Goal: Task Accomplishment & Management: Use online tool/utility

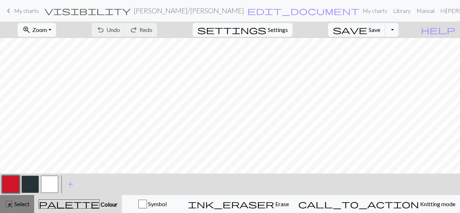
click at [25, 206] on span "Select" at bounding box center [21, 203] width 16 height 7
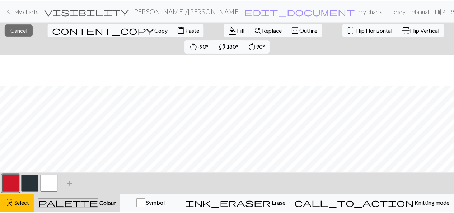
scroll to position [67, 0]
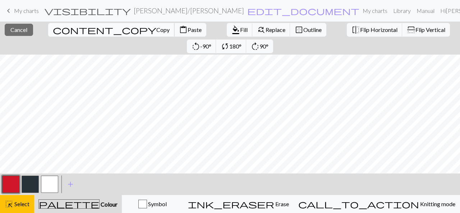
click at [156, 31] on span "Copy" at bounding box center [162, 29] width 13 height 7
click at [12, 10] on span "keyboard_arrow_left" at bounding box center [8, 11] width 9 height 10
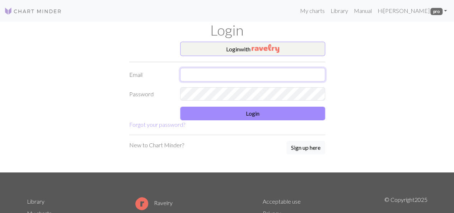
type input "satumahmoudi@gmail.com"
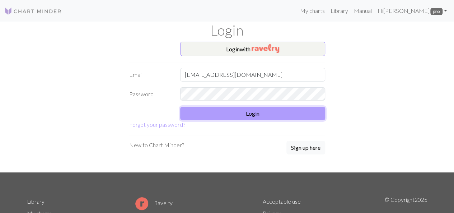
click at [226, 112] on button "Login" at bounding box center [252, 114] width 145 height 14
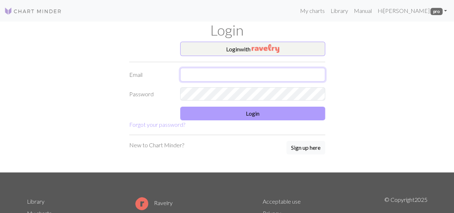
type input "satumahmoudi@gmail.com"
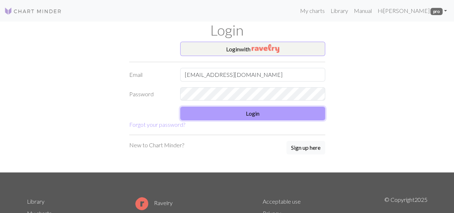
click at [251, 111] on button "Login" at bounding box center [252, 114] width 145 height 14
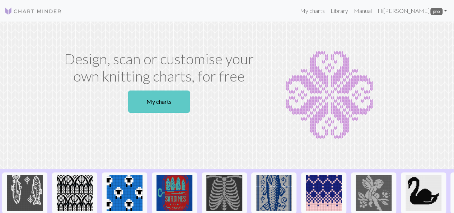
click at [172, 103] on link "My charts" at bounding box center [159, 101] width 62 height 22
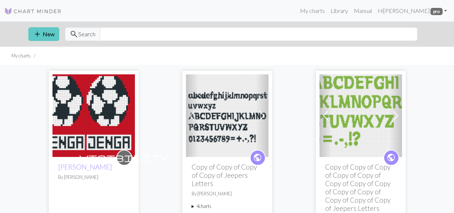
click at [39, 33] on span "add" at bounding box center [37, 34] width 9 height 10
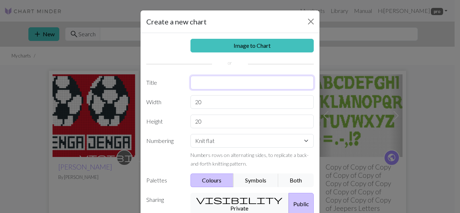
click at [227, 76] on input "text" at bounding box center [252, 83] width 124 height 14
type input "Jenga"
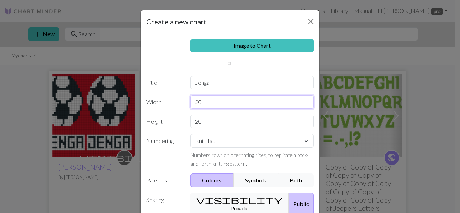
drag, startPoint x: 221, startPoint y: 99, endPoint x: 175, endPoint y: 96, distance: 46.4
click at [175, 96] on div "Width 20" at bounding box center [230, 102] width 176 height 14
type input "64"
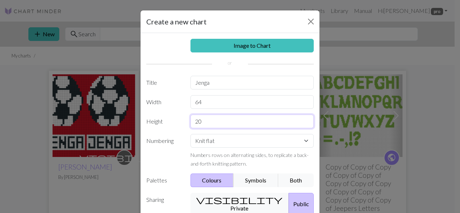
click at [208, 122] on input "20" at bounding box center [252, 122] width 124 height 14
type input "42"
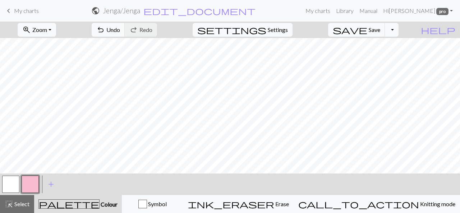
click at [22, 10] on span "My charts" at bounding box center [26, 10] width 25 height 7
click at [125, 29] on button "undo Undo Undo" at bounding box center [108, 30] width 33 height 14
click at [25, 13] on span "My charts" at bounding box center [26, 10] width 25 height 7
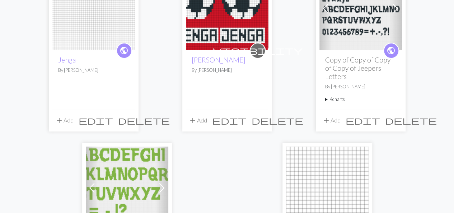
scroll to position [108, 0]
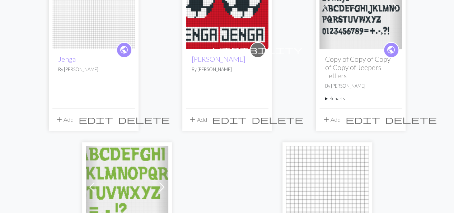
click at [131, 119] on span "delete" at bounding box center [144, 120] width 52 height 10
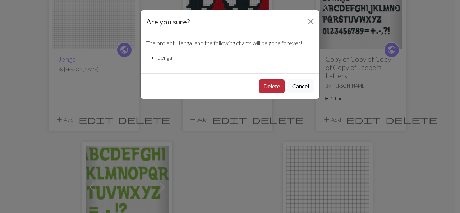
click at [275, 82] on button "Delete" at bounding box center [272, 86] width 26 height 14
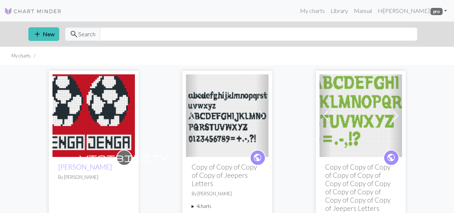
click at [95, 159] on div "visibility [PERSON_NAME] By [PERSON_NAME]" at bounding box center [93, 199] width 83 height 84
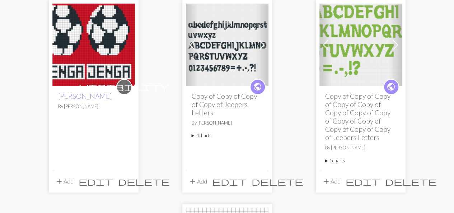
scroll to position [72, 0]
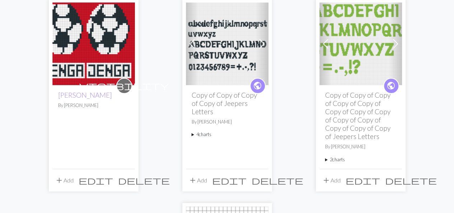
click at [70, 29] on img at bounding box center [93, 44] width 83 height 83
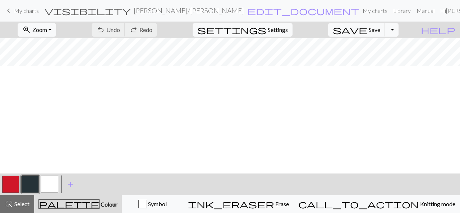
scroll to position [72, 0]
click at [31, 33] on span "zoom_in" at bounding box center [26, 30] width 9 height 10
click at [45, 85] on button "50%" at bounding box center [46, 85] width 57 height 11
click at [17, 201] on span "Select" at bounding box center [21, 203] width 16 height 7
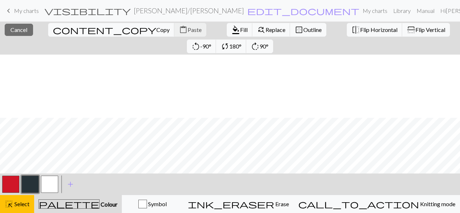
scroll to position [67, 0]
click at [9, 186] on button "button" at bounding box center [10, 184] width 17 height 17
click at [231, 32] on span "format_color_fill" at bounding box center [235, 30] width 9 height 10
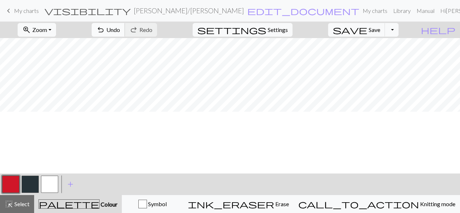
scroll to position [0, 0]
click at [24, 201] on span "Select" at bounding box center [21, 203] width 16 height 7
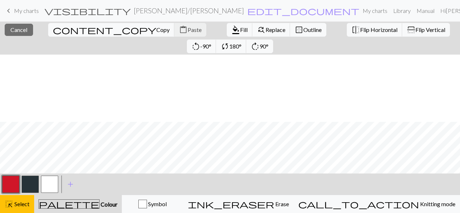
scroll to position [67, 0]
click at [53, 31] on span "content_copy" at bounding box center [104, 30] width 103 height 10
click at [187, 31] on span "Paste" at bounding box center [194, 29] width 14 height 7
click at [27, 28] on button "close Cancel" at bounding box center [19, 30] width 28 height 12
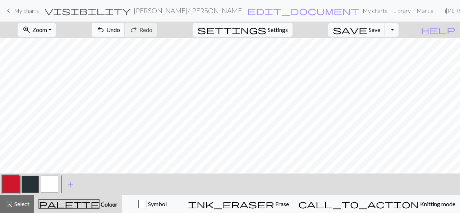
click at [120, 29] on span "Undo" at bounding box center [113, 29] width 14 height 7
click at [152, 29] on span "Redo" at bounding box center [145, 29] width 13 height 7
click at [55, 185] on button "button" at bounding box center [49, 184] width 17 height 17
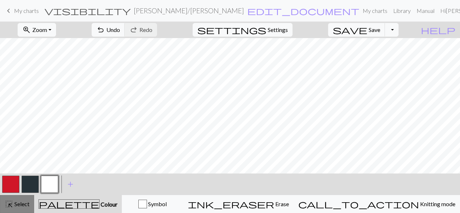
click at [17, 204] on span "Select" at bounding box center [21, 203] width 16 height 7
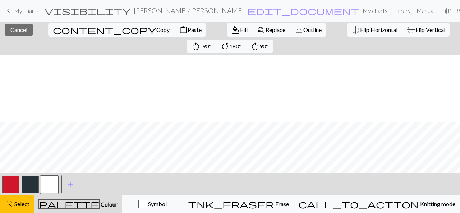
scroll to position [67, 0]
click at [15, 181] on button "button" at bounding box center [10, 184] width 17 height 17
click at [240, 33] on span "Fill" at bounding box center [244, 29] width 8 height 7
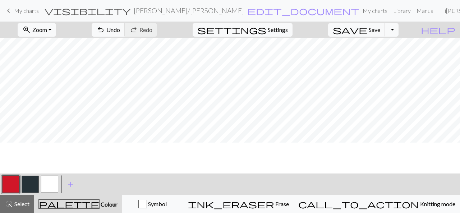
scroll to position [0, 0]
click at [7, 205] on span "highlight_alt" at bounding box center [9, 204] width 9 height 10
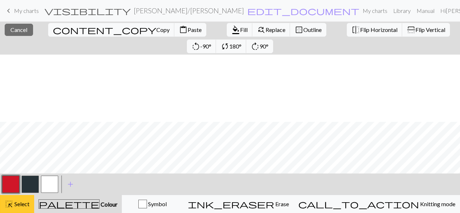
scroll to position [67, 0]
click at [156, 29] on span "Copy" at bounding box center [162, 29] width 13 height 7
click at [179, 29] on span "content_paste" at bounding box center [183, 30] width 9 height 10
click at [54, 188] on button "button" at bounding box center [49, 184] width 17 height 17
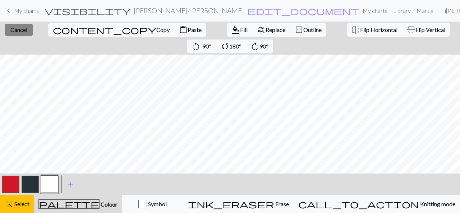
click at [13, 28] on span "Cancel" at bounding box center [18, 29] width 17 height 7
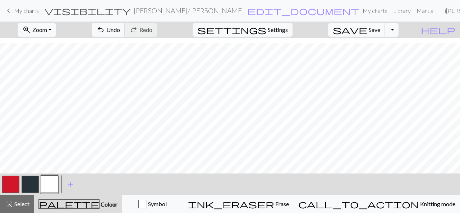
click at [47, 182] on button "button" at bounding box center [49, 184] width 17 height 17
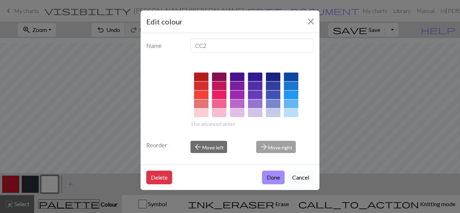
click at [303, 175] on button "Cancel" at bounding box center [300, 178] width 26 height 14
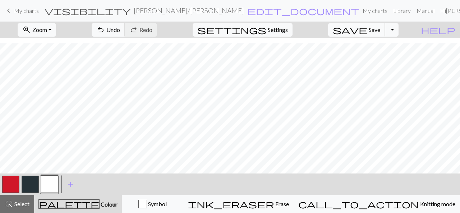
click at [380, 26] on span "Save" at bounding box center [373, 29] width 11 height 7
click at [398, 29] on button "Toggle Dropdown" at bounding box center [392, 30] width 14 height 14
click at [387, 53] on button "save_alt Download" at bounding box center [338, 56] width 119 height 11
click at [398, 28] on button "Toggle Dropdown" at bounding box center [392, 30] width 14 height 14
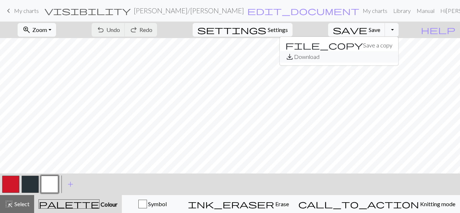
click at [383, 57] on button "save_alt Download" at bounding box center [338, 56] width 119 height 11
click at [56, 32] on button "zoom_in Zoom Zoom" at bounding box center [37, 30] width 38 height 14
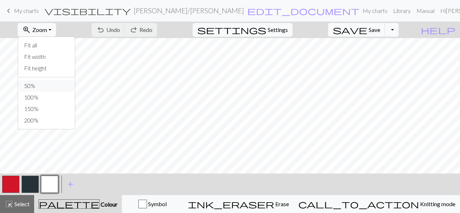
click at [39, 82] on button "50%" at bounding box center [46, 85] width 57 height 11
click at [380, 26] on span "Save" at bounding box center [373, 29] width 11 height 7
click at [398, 32] on button "Toggle Dropdown" at bounding box center [392, 30] width 14 height 14
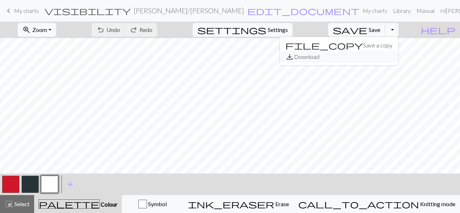
click at [370, 56] on button "save_alt Download" at bounding box center [338, 56] width 119 height 11
click at [398, 30] on button "Toggle Dropdown" at bounding box center [392, 30] width 14 height 14
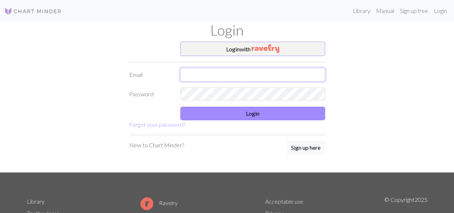
type input "satumahmoudi@gmail.com"
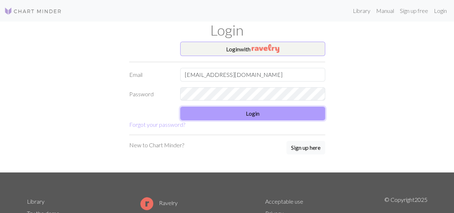
click at [250, 114] on button "Login" at bounding box center [252, 114] width 145 height 14
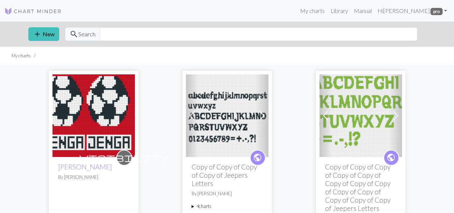
click at [105, 112] on img at bounding box center [93, 115] width 83 height 83
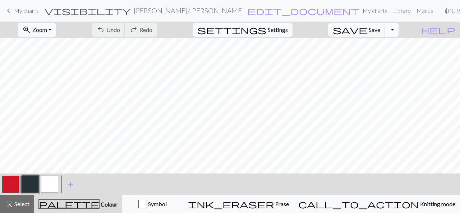
click at [398, 28] on button "Toggle Dropdown" at bounding box center [392, 30] width 14 height 14
click at [383, 57] on button "save_alt Download" at bounding box center [338, 56] width 119 height 11
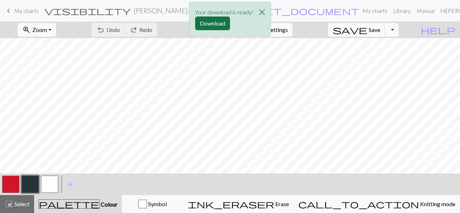
click at [217, 20] on button "Download" at bounding box center [212, 24] width 35 height 14
click at [9, 182] on button "button" at bounding box center [10, 184] width 17 height 17
click at [28, 185] on button "button" at bounding box center [30, 184] width 17 height 17
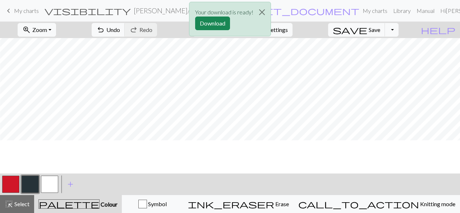
scroll to position [0, 33]
click at [56, 31] on div "Your download is ready! Download" at bounding box center [230, 21] width 460 height 42
click at [50, 23] on div "Your download is ready! Download" at bounding box center [230, 21] width 460 height 42
click at [51, 33] on div "Your download is ready! Download" at bounding box center [230, 21] width 460 height 42
click at [63, 31] on div "Your download is ready! Download" at bounding box center [230, 21] width 460 height 42
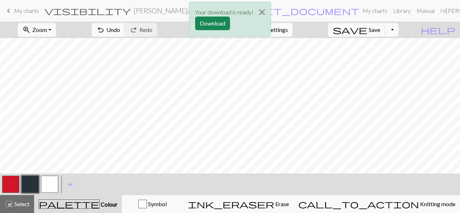
click at [63, 31] on div "Your download is ready! Download" at bounding box center [230, 21] width 460 height 42
click at [264, 12] on button "Close" at bounding box center [261, 12] width 17 height 20
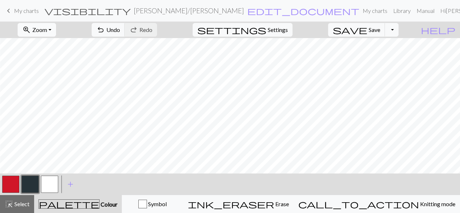
click at [56, 26] on button "zoom_in Zoom Zoom" at bounding box center [37, 30] width 38 height 14
click at [42, 86] on button "50%" at bounding box center [46, 85] width 57 height 11
click at [52, 180] on button "button" at bounding box center [49, 184] width 17 height 17
click at [105, 32] on span "undo" at bounding box center [100, 30] width 9 height 10
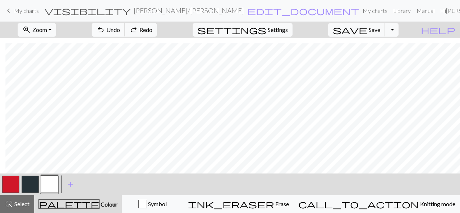
click at [105, 32] on span "undo" at bounding box center [100, 30] width 9 height 10
click at [6, 185] on button "button" at bounding box center [10, 184] width 17 height 17
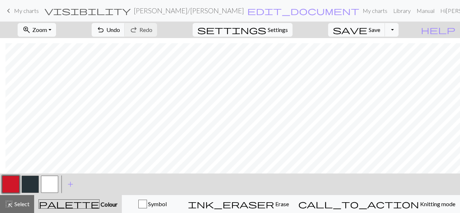
click at [50, 181] on button "button" at bounding box center [49, 184] width 17 height 17
click at [15, 186] on button "button" at bounding box center [10, 184] width 17 height 17
click at [54, 181] on button "button" at bounding box center [49, 184] width 17 height 17
click at [32, 184] on button "button" at bounding box center [30, 184] width 17 height 17
click at [50, 180] on button "button" at bounding box center [49, 184] width 17 height 17
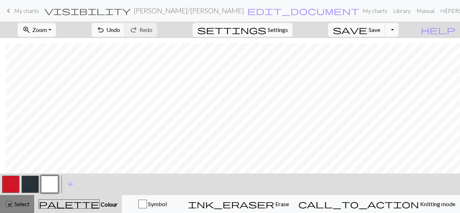
click at [10, 205] on span "highlight_alt" at bounding box center [9, 204] width 9 height 10
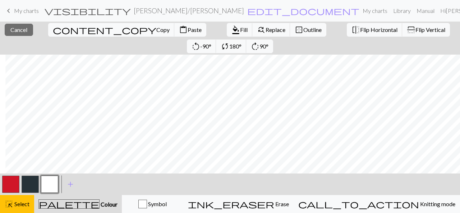
click at [8, 190] on button "button" at bounding box center [10, 184] width 17 height 17
click at [240, 31] on span "Fill" at bounding box center [244, 29] width 8 height 7
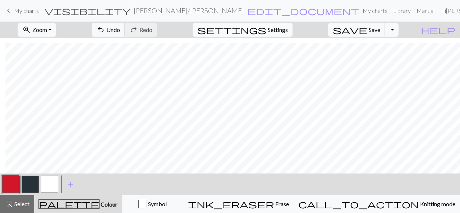
click at [266, 26] on span "settings" at bounding box center [231, 30] width 69 height 10
select select "aran"
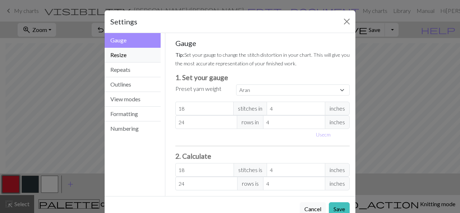
click at [115, 52] on button "Resize" at bounding box center [133, 55] width 56 height 15
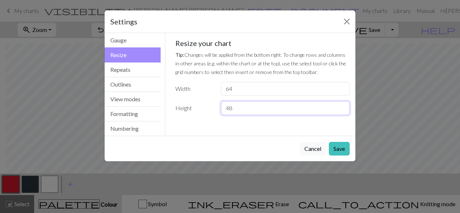
click at [238, 107] on input "48" at bounding box center [285, 108] width 129 height 14
drag, startPoint x: 231, startPoint y: 110, endPoint x: 226, endPoint y: 107, distance: 6.1
click at [226, 107] on input "48" at bounding box center [285, 108] width 129 height 14
type input "64"
click at [342, 149] on button "Save" at bounding box center [339, 149] width 21 height 14
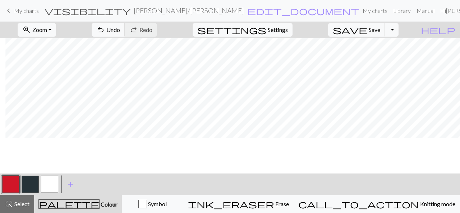
scroll to position [53, 5]
click at [47, 31] on span "Zoom" at bounding box center [39, 29] width 15 height 7
click at [52, 93] on button "100%" at bounding box center [46, 97] width 57 height 11
drag, startPoint x: 46, startPoint y: 184, endPoint x: 45, endPoint y: 172, distance: 12.3
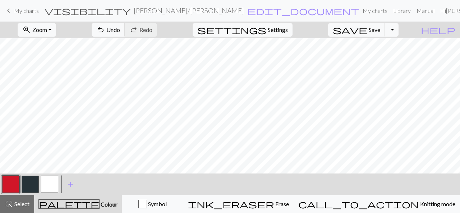
click at [46, 184] on button "button" at bounding box center [49, 184] width 17 height 17
click at [34, 185] on button "button" at bounding box center [30, 184] width 17 height 17
drag, startPoint x: 50, startPoint y: 185, endPoint x: 51, endPoint y: 175, distance: 9.7
click at [50, 184] on button "button" at bounding box center [49, 184] width 17 height 17
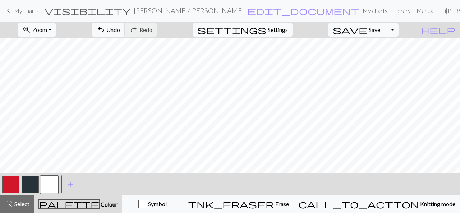
click at [9, 187] on button "button" at bounding box center [10, 184] width 17 height 17
click at [34, 175] on div at bounding box center [29, 184] width 19 height 19
click at [31, 182] on button "button" at bounding box center [30, 184] width 17 height 17
click at [23, 208] on div "highlight_alt Select Select" at bounding box center [17, 204] width 25 height 9
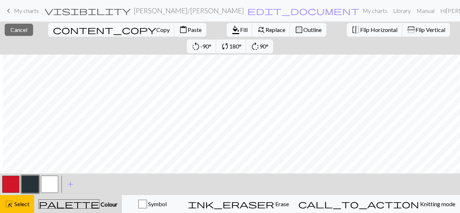
scroll to position [232, 170]
click at [156, 28] on span "Copy" at bounding box center [162, 29] width 13 height 7
click at [7, 29] on button "close Cancel" at bounding box center [19, 30] width 28 height 12
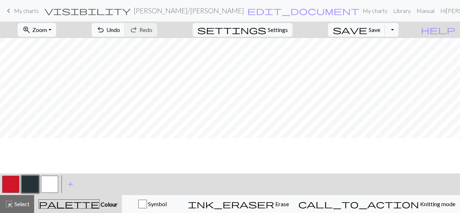
scroll to position [232, 181]
click at [12, 206] on span "highlight_alt" at bounding box center [9, 204] width 9 height 10
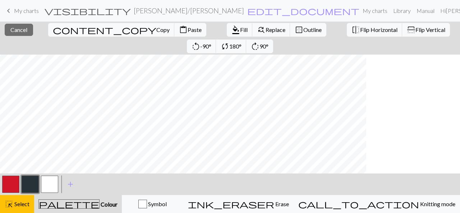
scroll to position [232, 55]
click at [156, 29] on span "Copy" at bounding box center [162, 29] width 13 height 7
click at [187, 28] on span "Paste" at bounding box center [194, 29] width 14 height 7
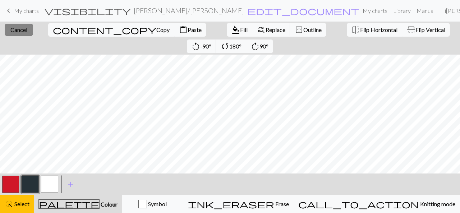
click at [21, 33] on button "close Cancel" at bounding box center [19, 30] width 28 height 12
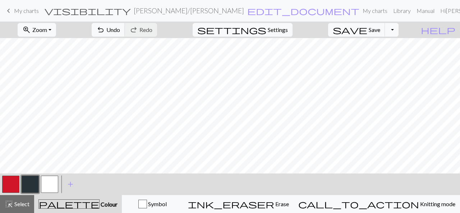
click at [21, 34] on div "zoom_in Zoom Zoom Fit all Fit width Fit height 50% 100% 150% 200% undo Undo Und…" at bounding box center [208, 30] width 416 height 17
click at [379, 23] on button "save Save Save" at bounding box center [356, 30] width 57 height 14
click at [379, 28] on button "save Save Save" at bounding box center [356, 30] width 57 height 14
click at [398, 30] on button "Toggle Dropdown" at bounding box center [392, 30] width 14 height 14
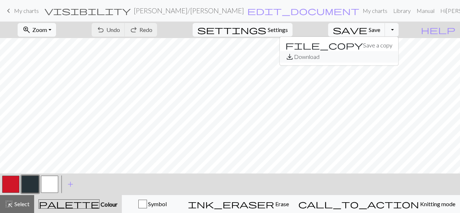
click at [387, 56] on button "save_alt Download" at bounding box center [338, 56] width 119 height 11
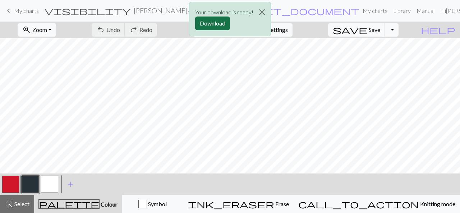
click at [217, 25] on button "Download" at bounding box center [212, 24] width 35 height 14
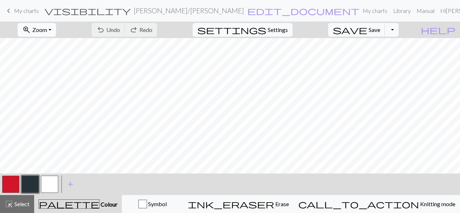
click at [56, 28] on button "zoom_in Zoom Zoom" at bounding box center [37, 30] width 38 height 14
click at [60, 88] on button "50%" at bounding box center [46, 85] width 57 height 11
click at [32, 183] on button "button" at bounding box center [30, 184] width 17 height 17
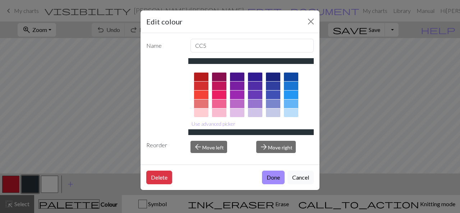
click at [301, 180] on button "Cancel" at bounding box center [300, 178] width 26 height 14
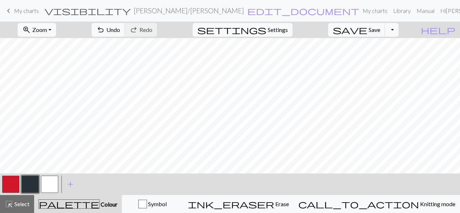
click at [47, 182] on button "button" at bounding box center [49, 184] width 17 height 17
click at [26, 186] on button "button" at bounding box center [30, 184] width 17 height 17
click at [53, 180] on button "button" at bounding box center [49, 184] width 17 height 17
click at [29, 183] on button "button" at bounding box center [30, 184] width 17 height 17
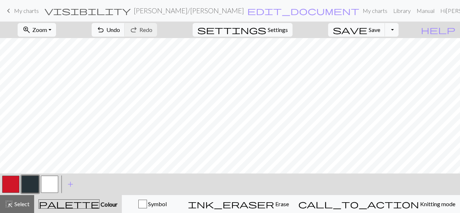
click at [50, 186] on button "button" at bounding box center [49, 184] width 17 height 17
click at [120, 31] on span "Undo" at bounding box center [113, 29] width 14 height 7
click at [31, 181] on button "button" at bounding box center [30, 184] width 17 height 17
click at [105, 32] on span "undo" at bounding box center [100, 30] width 9 height 10
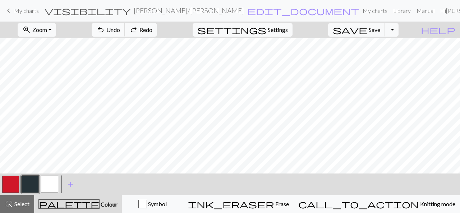
click at [105, 32] on span "undo" at bounding box center [100, 30] width 9 height 10
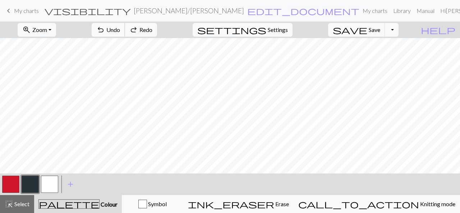
click at [105, 32] on span "undo" at bounding box center [100, 30] width 9 height 10
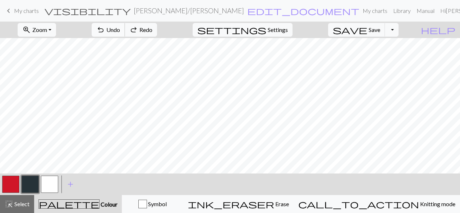
click at [105, 32] on span "undo" at bounding box center [100, 30] width 9 height 10
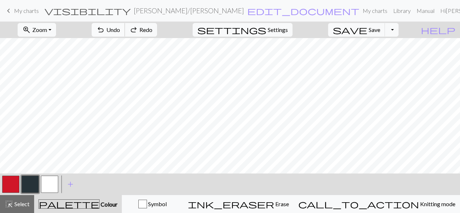
click at [105, 32] on span "undo" at bounding box center [100, 30] width 9 height 10
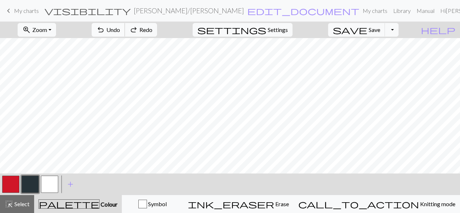
click at [105, 32] on span "undo" at bounding box center [100, 30] width 9 height 10
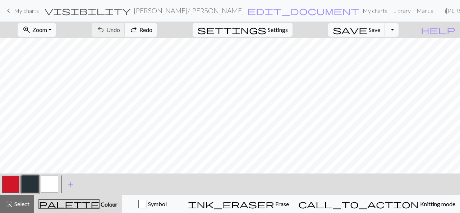
click at [144, 32] on div "undo Undo Undo redo Redo Redo" at bounding box center [124, 30] width 76 height 17
click at [138, 30] on span "redo" at bounding box center [133, 30] width 9 height 10
click at [120, 29] on span "Undo" at bounding box center [113, 29] width 14 height 7
click at [33, 183] on button "button" at bounding box center [30, 184] width 17 height 17
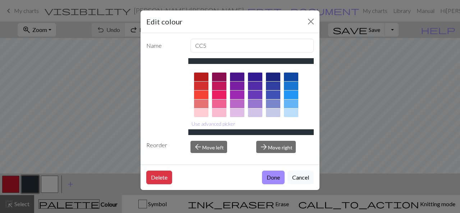
click at [302, 177] on button "Cancel" at bounding box center [300, 178] width 26 height 14
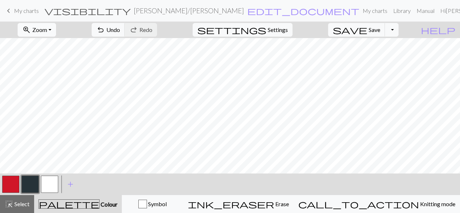
click at [47, 28] on span "Zoom" at bounding box center [39, 29] width 15 height 7
click at [44, 88] on button "50%" at bounding box center [46, 85] width 57 height 11
click at [367, 27] on span "save" at bounding box center [350, 30] width 34 height 10
click at [398, 29] on button "Toggle Dropdown" at bounding box center [392, 30] width 14 height 14
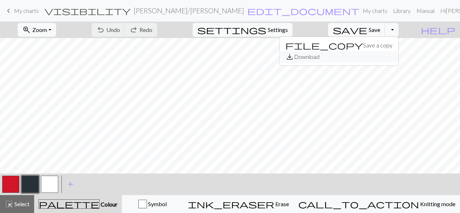
click at [388, 58] on button "save_alt Download" at bounding box center [338, 56] width 119 height 11
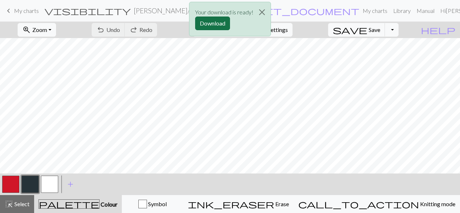
click at [214, 21] on button "Download" at bounding box center [212, 24] width 35 height 14
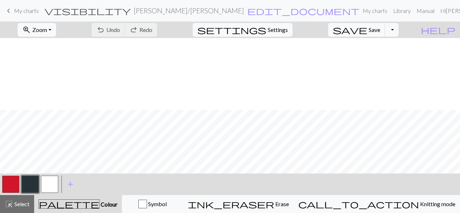
scroll to position [108, 0]
drag, startPoint x: 18, startPoint y: 201, endPoint x: 60, endPoint y: 183, distance: 45.7
click at [18, 201] on span "Select" at bounding box center [21, 203] width 16 height 7
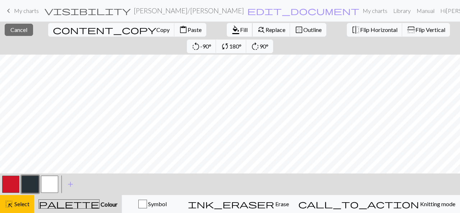
click at [240, 28] on span "Fill" at bounding box center [244, 29] width 8 height 7
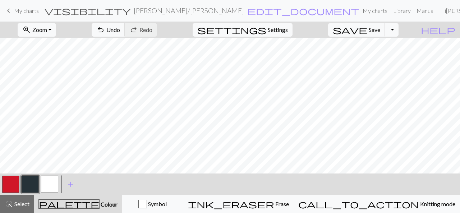
click at [10, 184] on button "button" at bounding box center [10, 184] width 17 height 17
click at [120, 28] on span "Undo" at bounding box center [113, 29] width 14 height 7
click at [9, 204] on span "highlight_alt" at bounding box center [9, 204] width 9 height 10
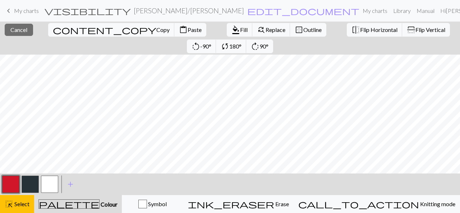
click at [22, 188] on button "button" at bounding box center [30, 184] width 17 height 17
click at [13, 187] on button "button" at bounding box center [10, 184] width 17 height 17
click at [227, 34] on button "format_color_fill Fill" at bounding box center [240, 30] width 26 height 14
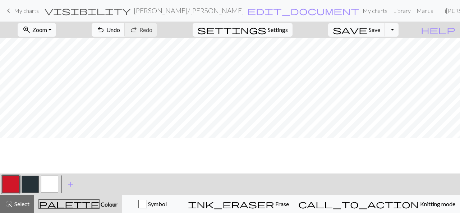
scroll to position [72, 0]
drag, startPoint x: 27, startPoint y: 205, endPoint x: 35, endPoint y: 193, distance: 14.7
click at [27, 205] on span "Select" at bounding box center [21, 203] width 16 height 7
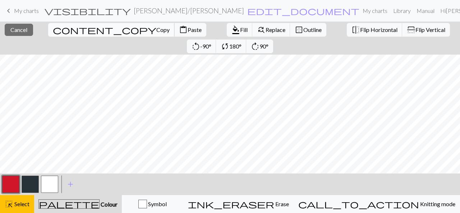
click at [156, 32] on span "Copy" at bounding box center [162, 29] width 13 height 7
click at [156, 28] on span "Copy" at bounding box center [162, 29] width 13 height 7
click at [187, 30] on span "Paste" at bounding box center [194, 29] width 14 height 7
click at [21, 30] on span "Cancel" at bounding box center [18, 29] width 17 height 7
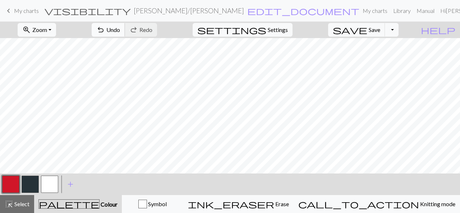
click at [120, 32] on span "Undo" at bounding box center [113, 29] width 14 height 7
click at [23, 205] on span "Select" at bounding box center [21, 203] width 16 height 7
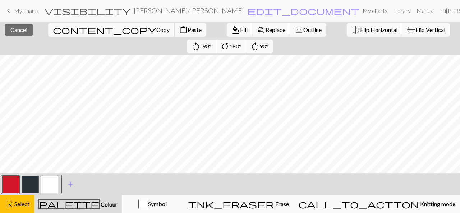
click at [156, 27] on span "Copy" at bounding box center [162, 29] width 13 height 7
click at [187, 28] on span "Paste" at bounding box center [194, 29] width 14 height 7
click at [53, 30] on span "content_copy" at bounding box center [104, 30] width 103 height 10
click at [187, 28] on span "Paste" at bounding box center [194, 29] width 14 height 7
click at [19, 29] on span "Cancel" at bounding box center [18, 29] width 17 height 7
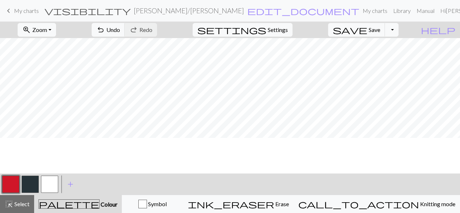
scroll to position [0, 0]
click at [380, 29] on span "Save" at bounding box center [373, 29] width 11 height 7
click at [380, 31] on span "Save" at bounding box center [373, 29] width 11 height 7
click at [398, 31] on button "Toggle Dropdown" at bounding box center [392, 30] width 14 height 14
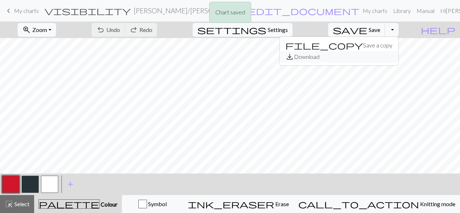
click at [386, 56] on button "save_alt Download" at bounding box center [338, 56] width 119 height 11
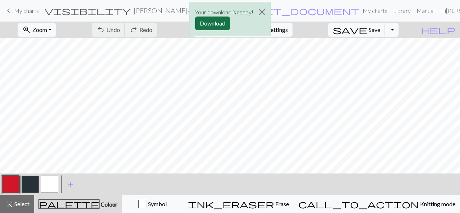
click at [207, 23] on button "Download" at bounding box center [212, 24] width 35 height 14
